Goal: Task Accomplishment & Management: Use online tool/utility

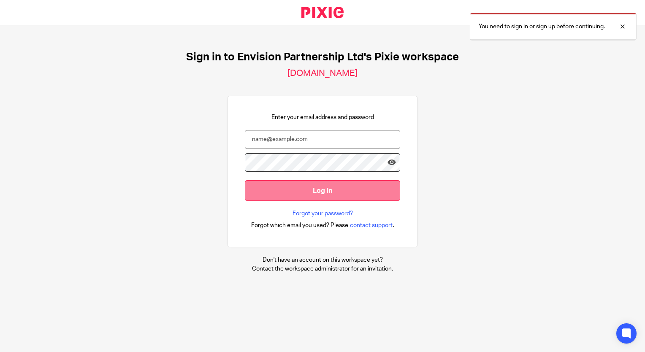
type input "ttimberlake@envision-uk.com"
click at [312, 187] on input "Log in" at bounding box center [322, 190] width 155 height 21
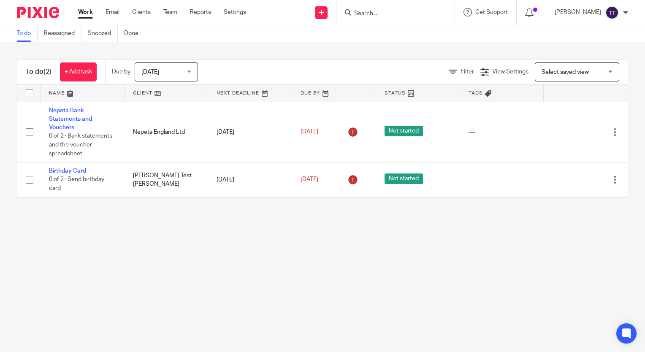
click at [371, 19] on div at bounding box center [395, 12] width 118 height 25
click at [365, 12] on input "Search" at bounding box center [391, 14] width 76 height 8
click at [167, 67] on span "Today" at bounding box center [163, 72] width 45 height 18
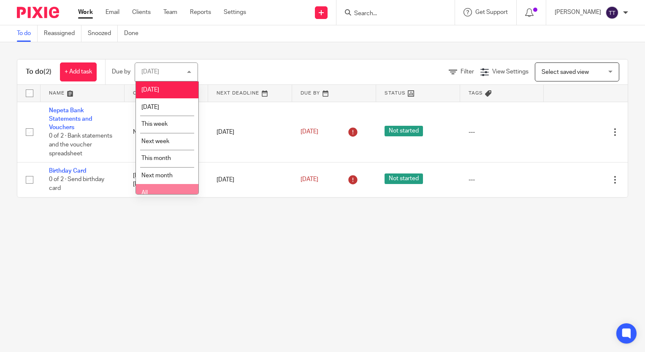
click at [156, 185] on li "All" at bounding box center [167, 192] width 62 height 17
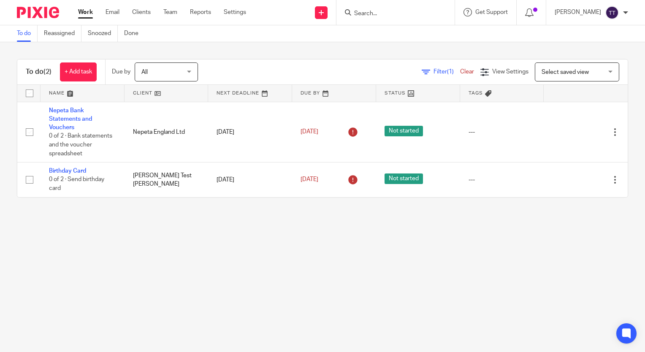
click at [363, 14] on input "Search" at bounding box center [391, 14] width 76 height 8
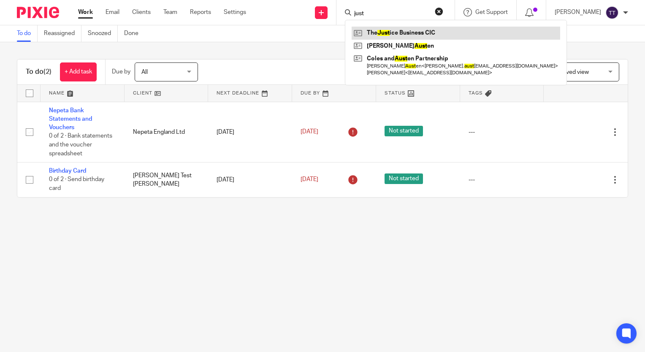
type input "just"
click at [378, 34] on link at bounding box center [456, 33] width 208 height 13
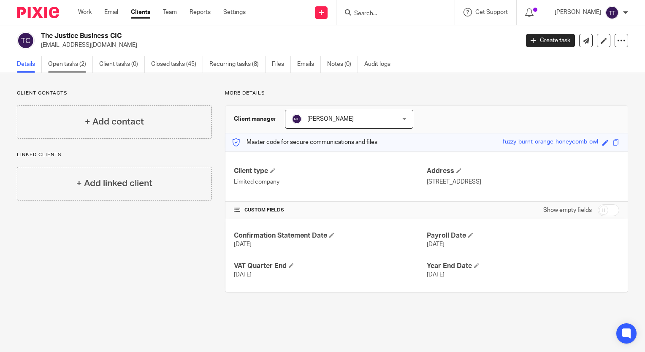
click at [77, 59] on link "Open tasks (2)" at bounding box center [70, 64] width 45 height 16
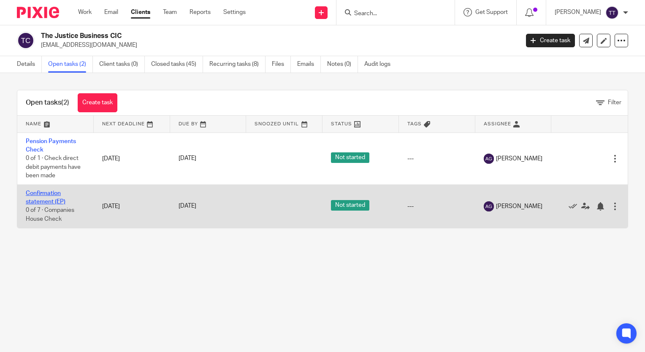
click at [54, 199] on link "Confirmation statement (EP)" at bounding box center [46, 197] width 40 height 14
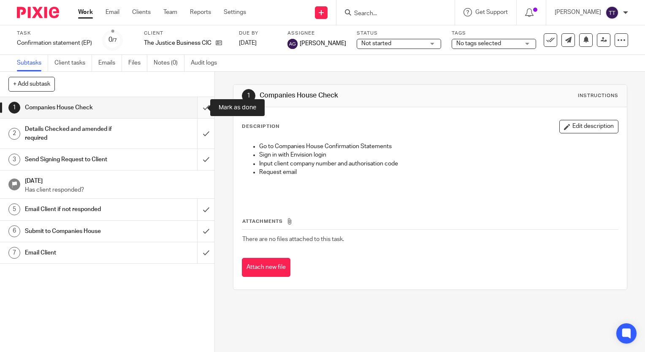
click at [196, 107] on input "submit" at bounding box center [107, 107] width 214 height 21
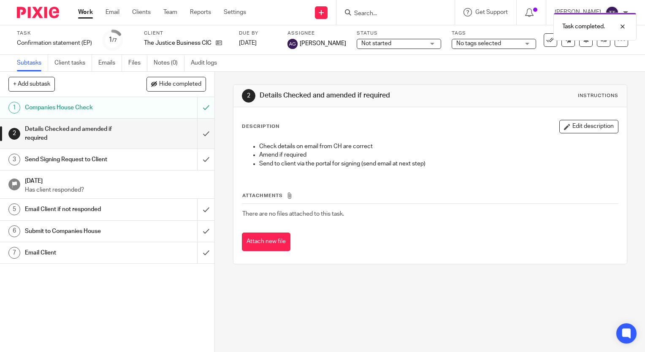
click at [161, 162] on div "Send Signing Request to Client" at bounding box center [107, 159] width 164 height 13
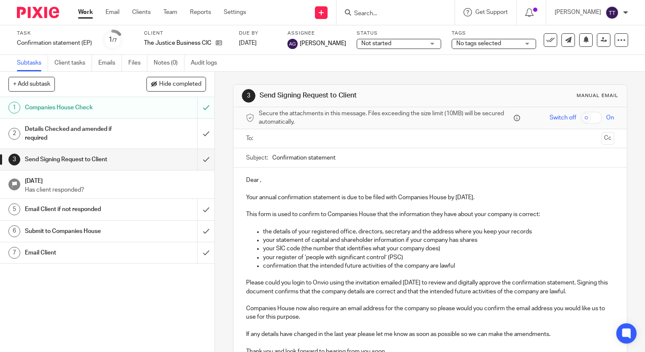
click at [268, 134] on input "text" at bounding box center [430, 139] width 336 height 10
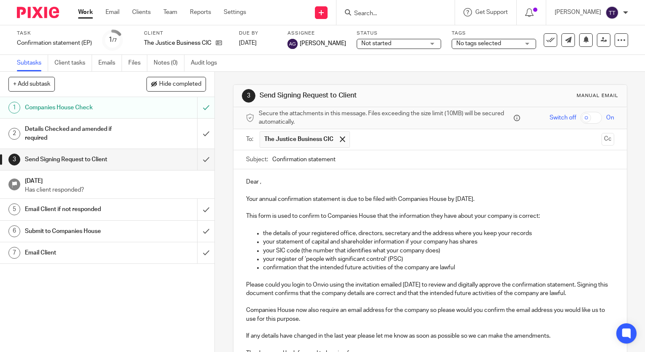
scroll to position [2, 0]
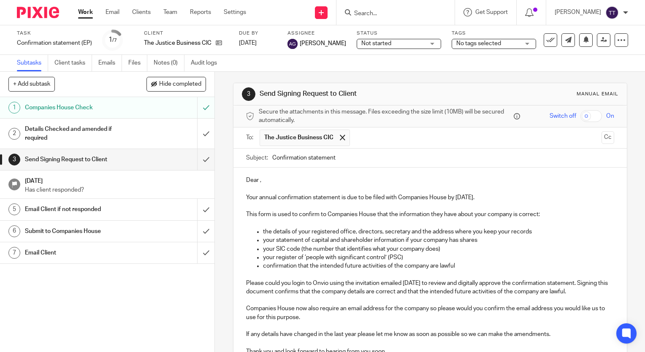
click at [256, 181] on p "Dear ," at bounding box center [430, 180] width 368 height 8
click at [457, 197] on p "Your annual confirmation statement is due to be filed with Companies House by 8…" at bounding box center [430, 197] width 368 height 8
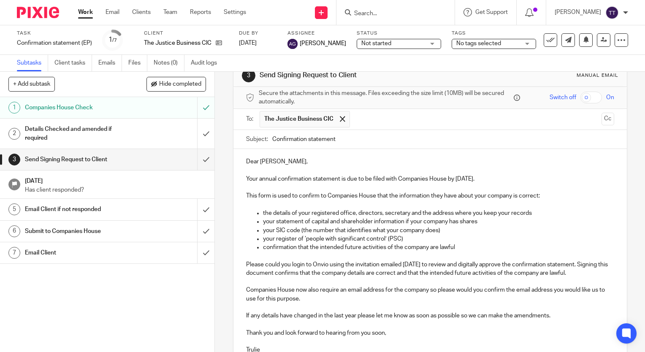
scroll to position [40, 0]
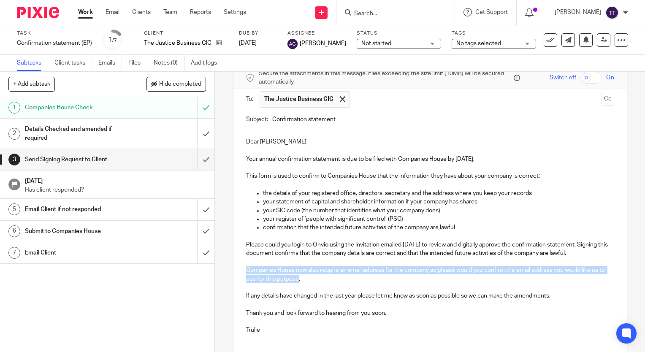
drag, startPoint x: 302, startPoint y: 279, endPoint x: 235, endPoint y: 270, distance: 68.1
click at [235, 270] on div "Dear Bryn, Your annual confirmation statement is due to be filed with Companies…" at bounding box center [429, 243] width 393 height 229
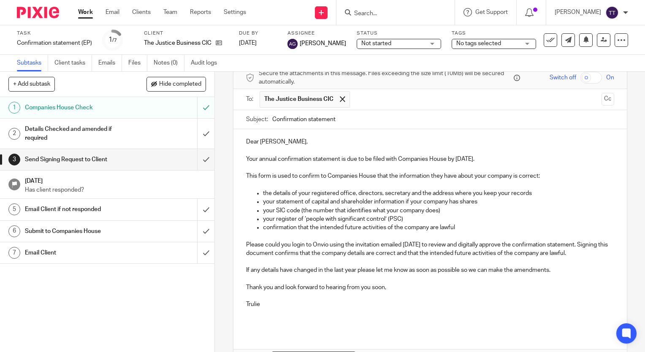
click at [283, 287] on p "Thank you and look forward to hearing from you soon," at bounding box center [430, 287] width 368 height 8
click at [389, 287] on p "Thank you and I look forward to hearing from you soon," at bounding box center [430, 287] width 368 height 8
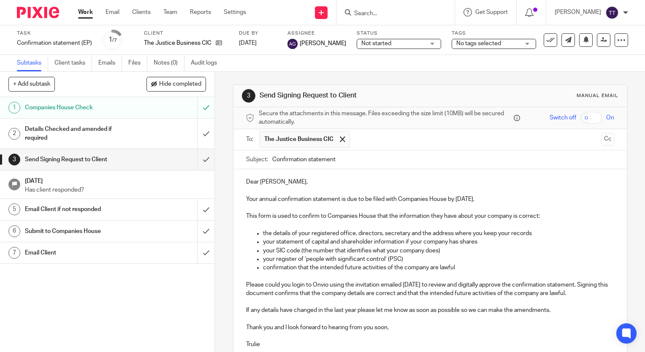
scroll to position [95, 0]
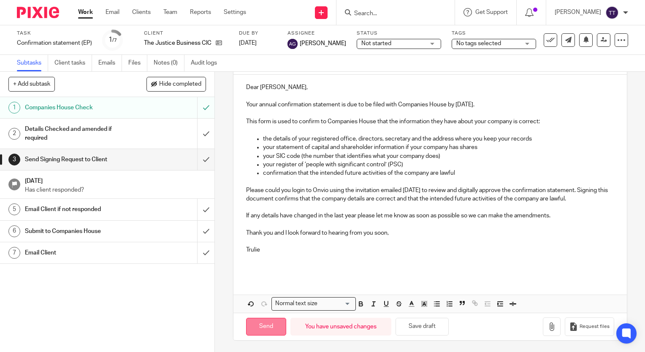
click at [262, 331] on input "Send" at bounding box center [266, 327] width 40 height 18
type input "Sent"
